Goal: Navigation & Orientation: Find specific page/section

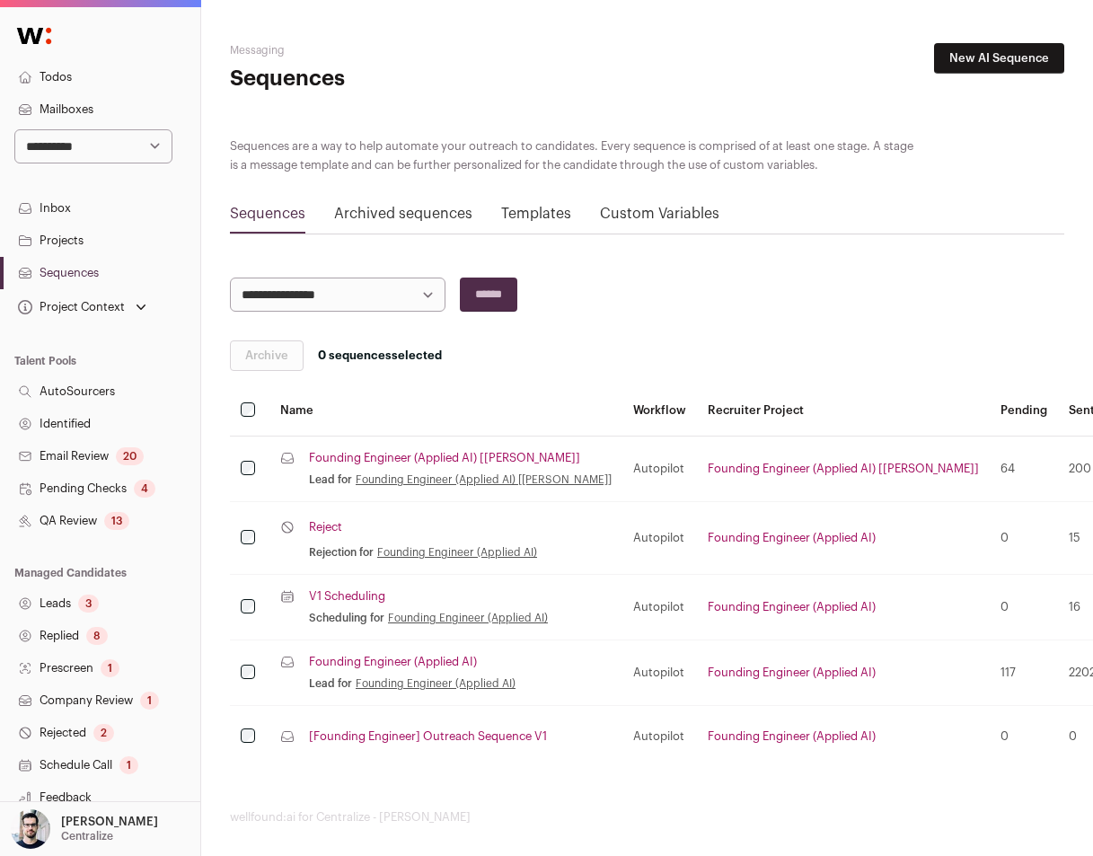
click at [117, 236] on link "Projects" at bounding box center [100, 241] width 200 height 32
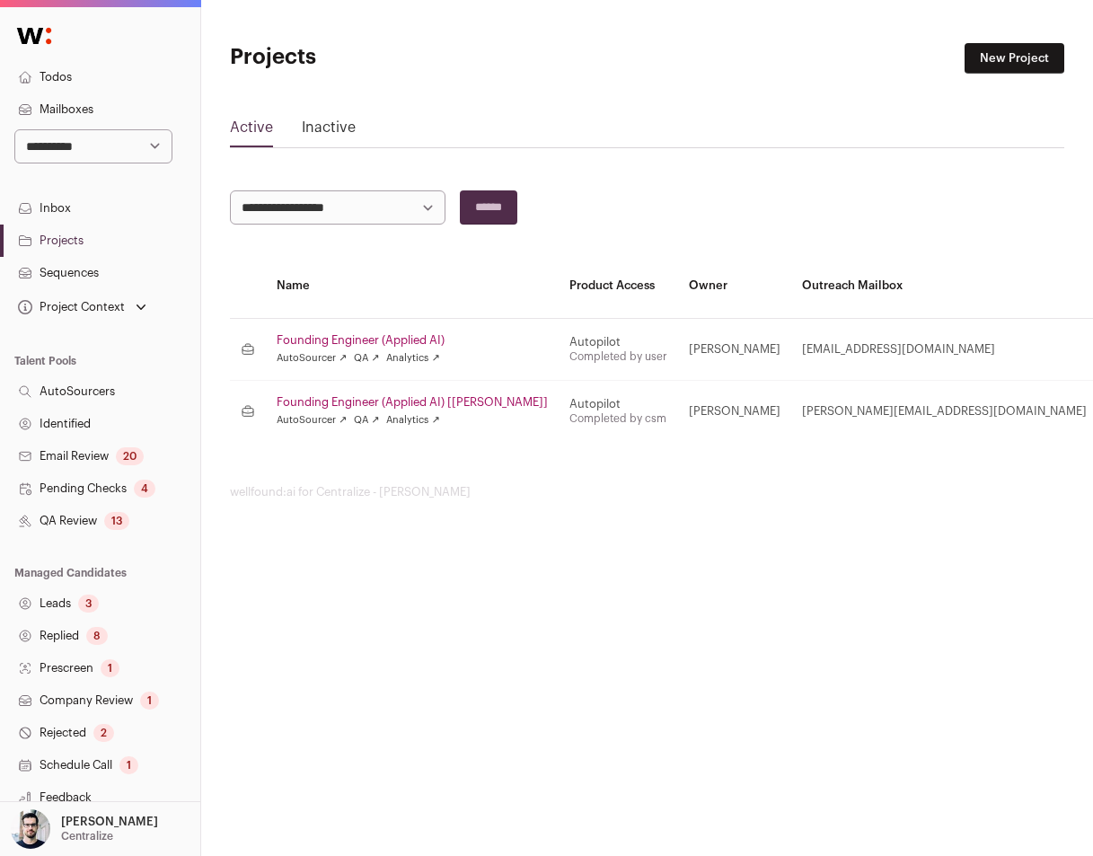
click at [110, 218] on link "Inbox" at bounding box center [100, 208] width 200 height 32
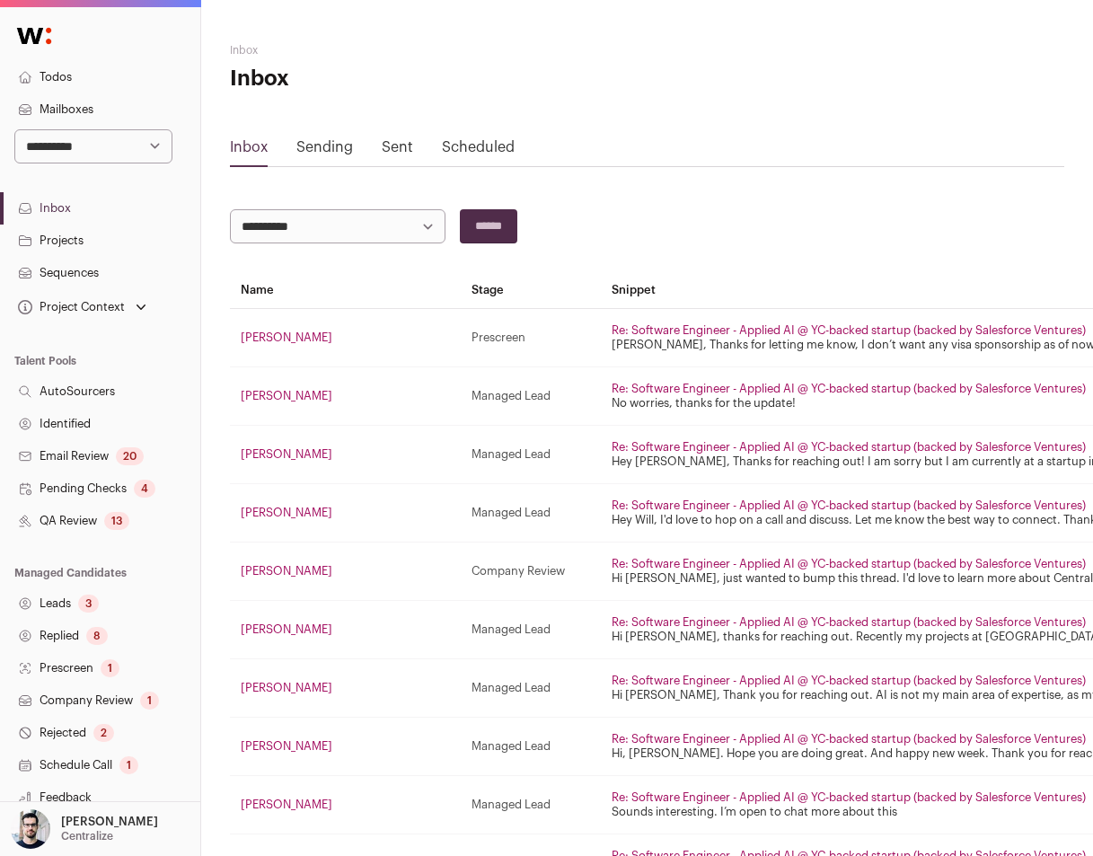
click at [75, 245] on link "Projects" at bounding box center [100, 241] width 200 height 32
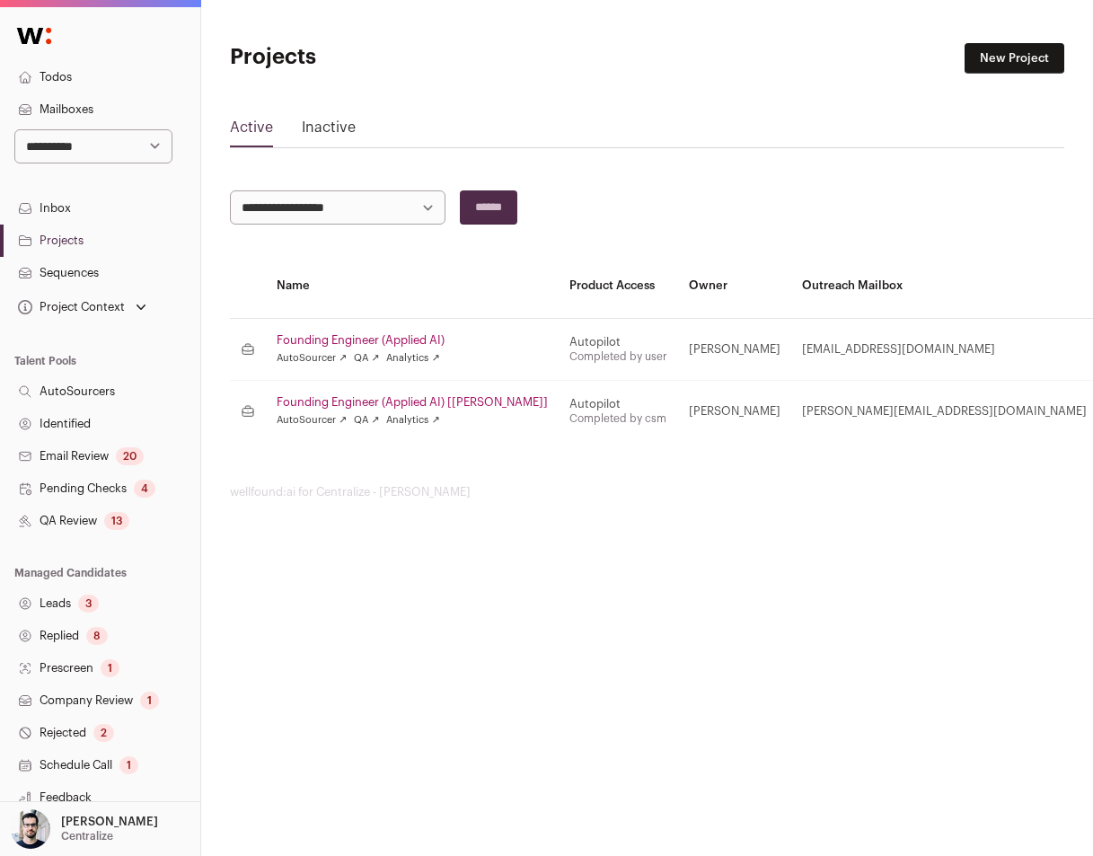
click at [102, 207] on link "Inbox" at bounding box center [100, 208] width 200 height 32
